Goal: Information Seeking & Learning: Learn about a topic

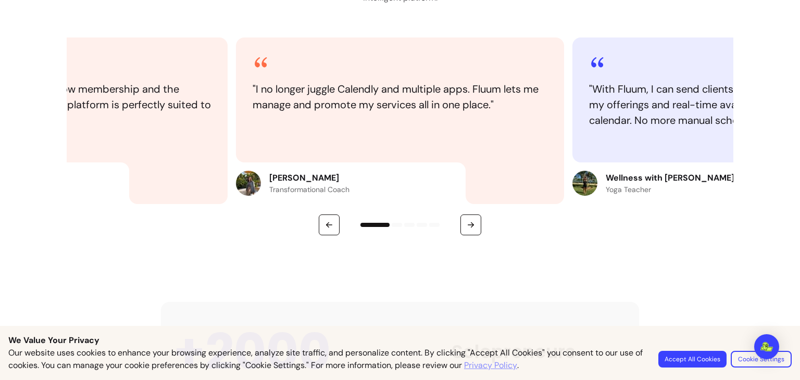
scroll to position [494, 0]
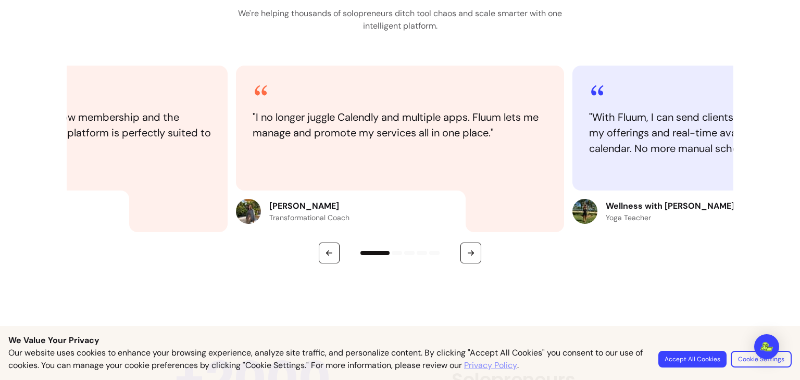
click at [702, 360] on button "Accept All Cookies" at bounding box center [693, 359] width 68 height 17
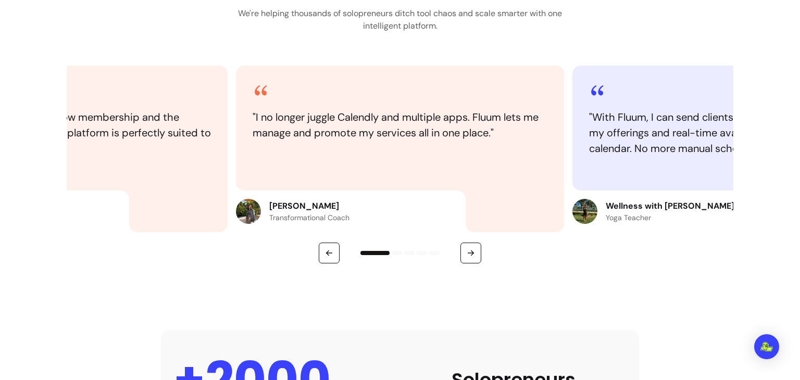
scroll to position [0, 0]
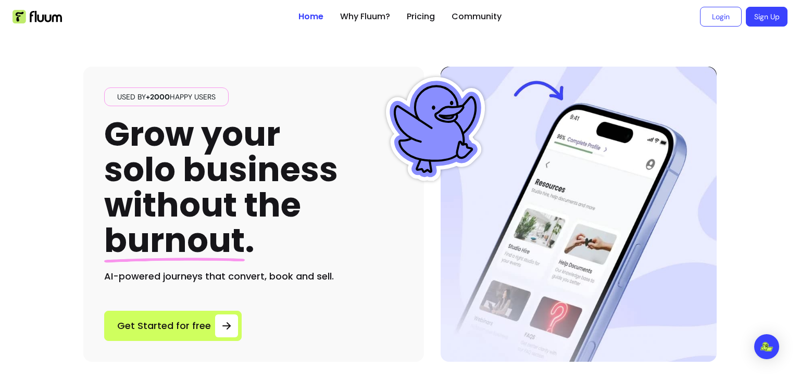
click at [370, 104] on div "Used by +2000 happy users Grow your solo business without the burnout . AI-powe…" at bounding box center [253, 186] width 299 height 196
